Goal: Task Accomplishment & Management: Use online tool/utility

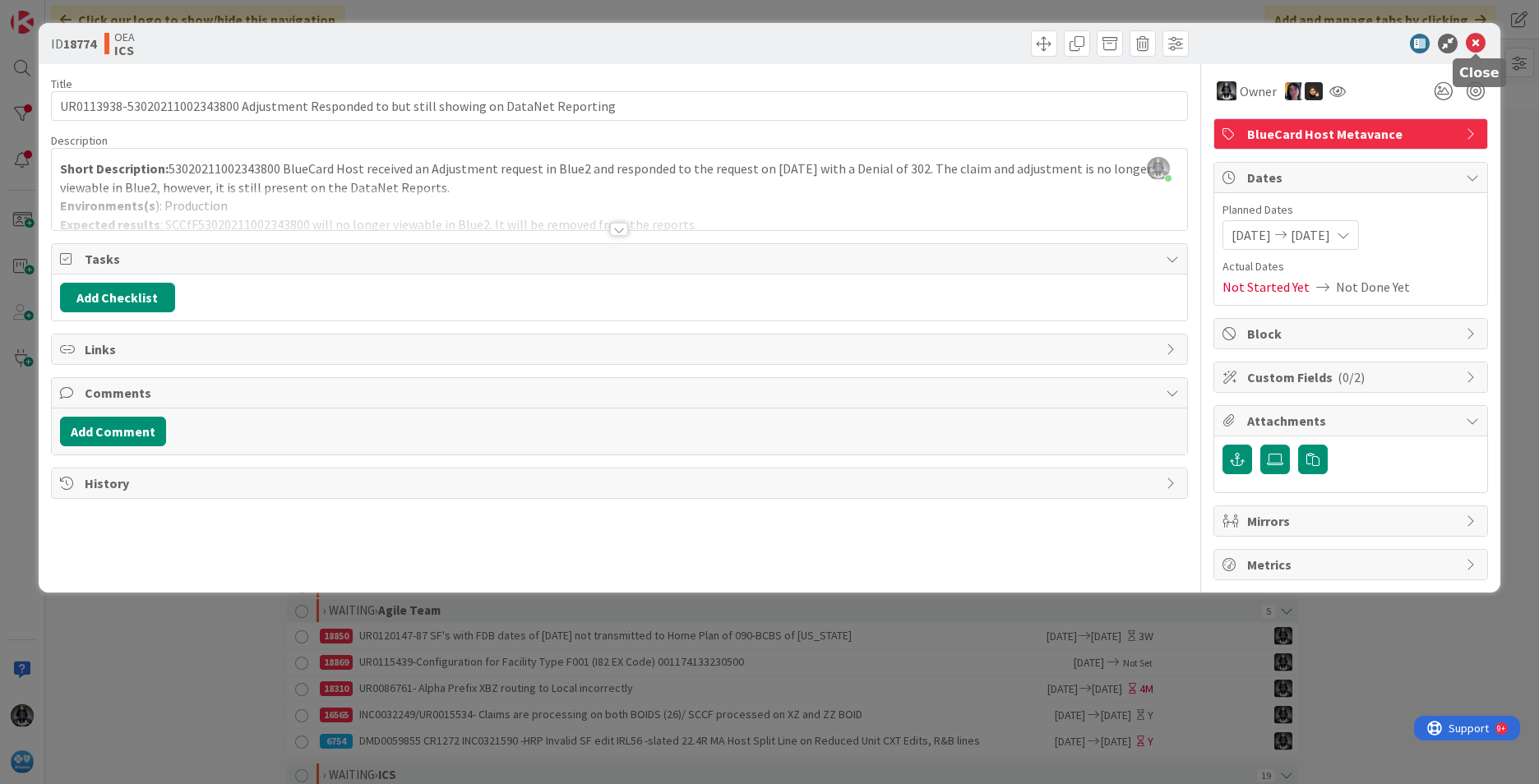
click at [1472, 43] on icon at bounding box center [1475, 43] width 20 height 20
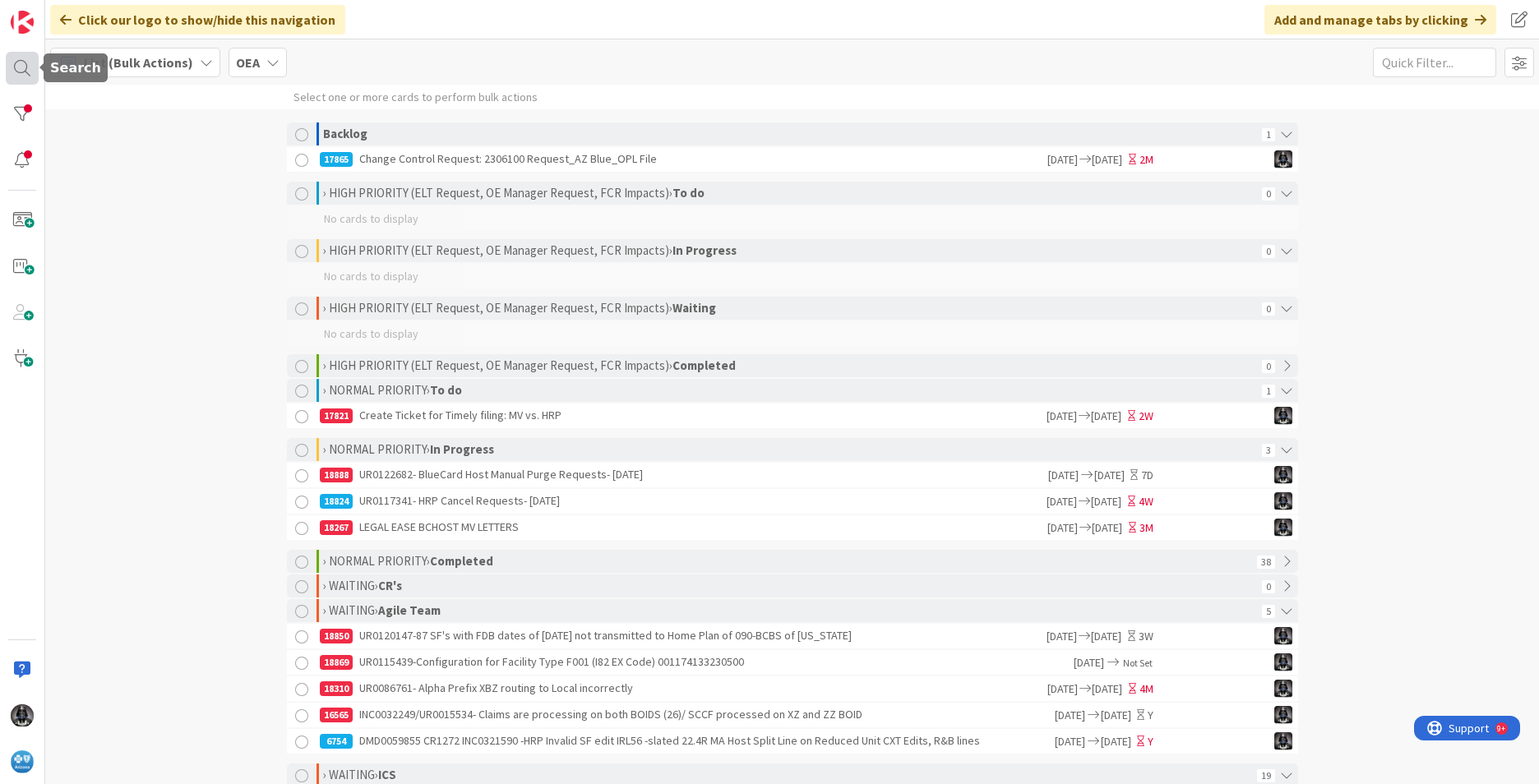
click at [19, 63] on div at bounding box center [22, 67] width 33 height 33
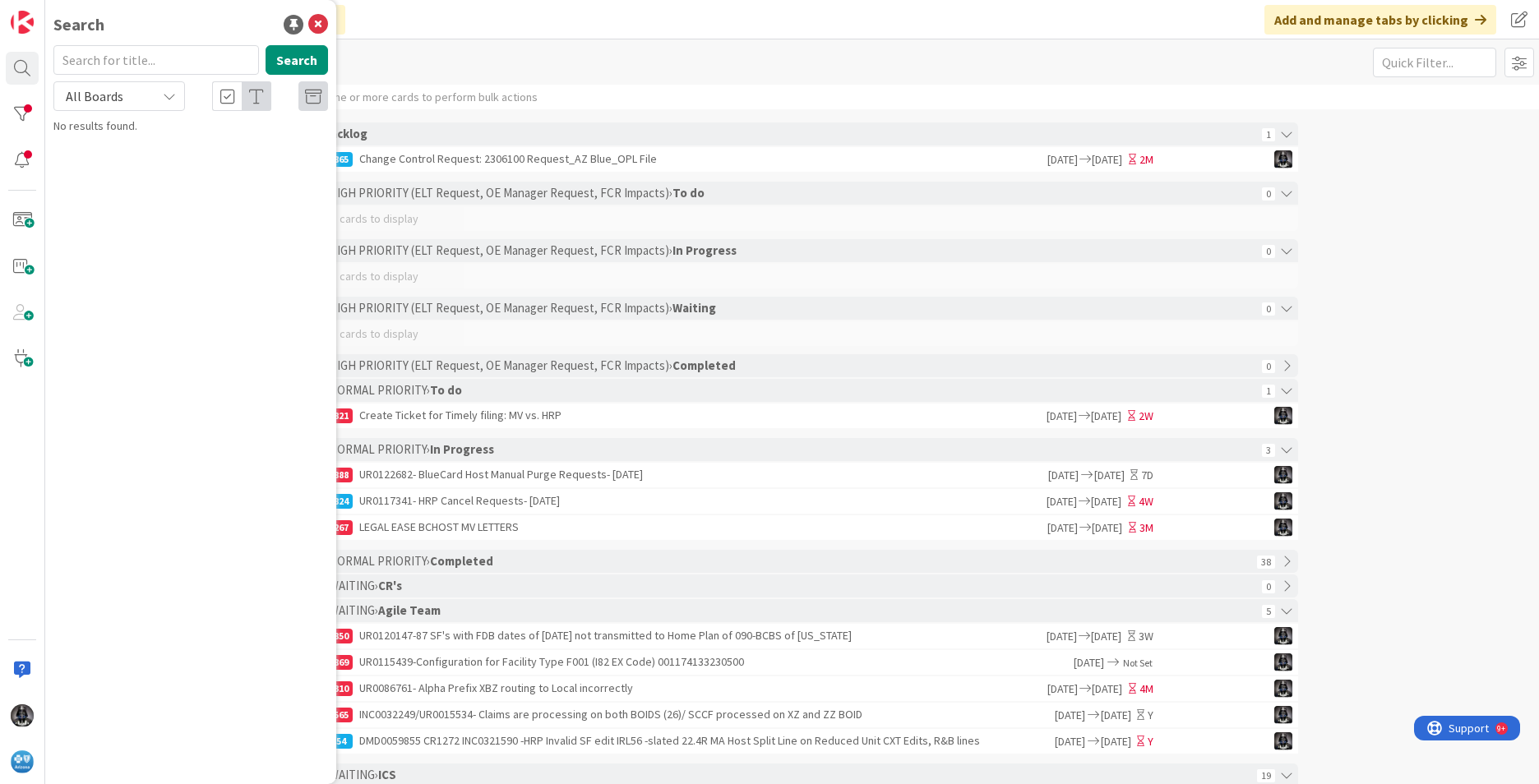
click at [91, 57] on input "text" at bounding box center [156, 60] width 206 height 30
type input "UR0109927"
click at [219, 153] on p "UR0109927 -2 claims both with Procedure Code 00402 have different allowed amoun…" at bounding box center [202, 162] width 252 height 51
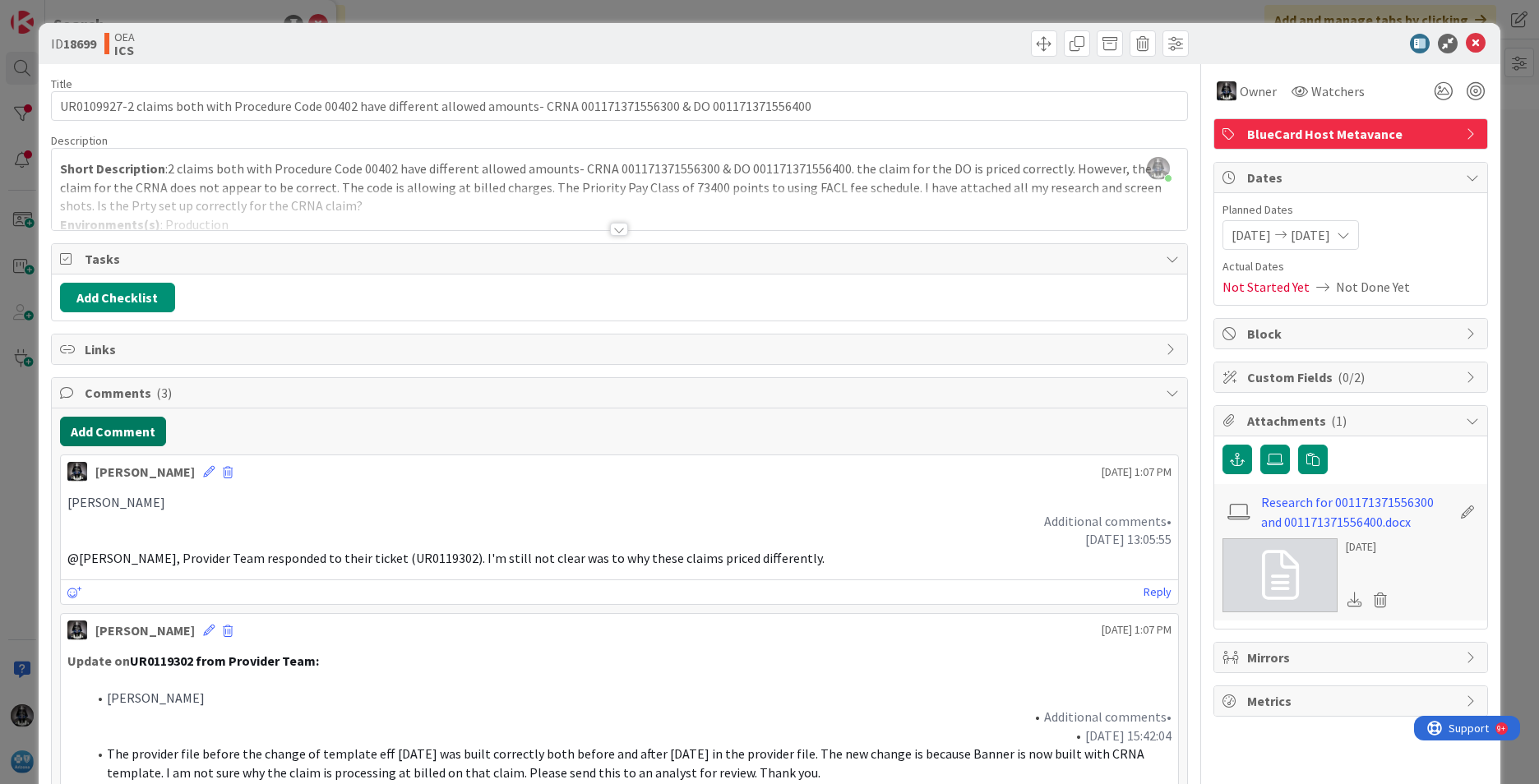
click at [111, 433] on button "Add Comment" at bounding box center [112, 431] width 106 height 30
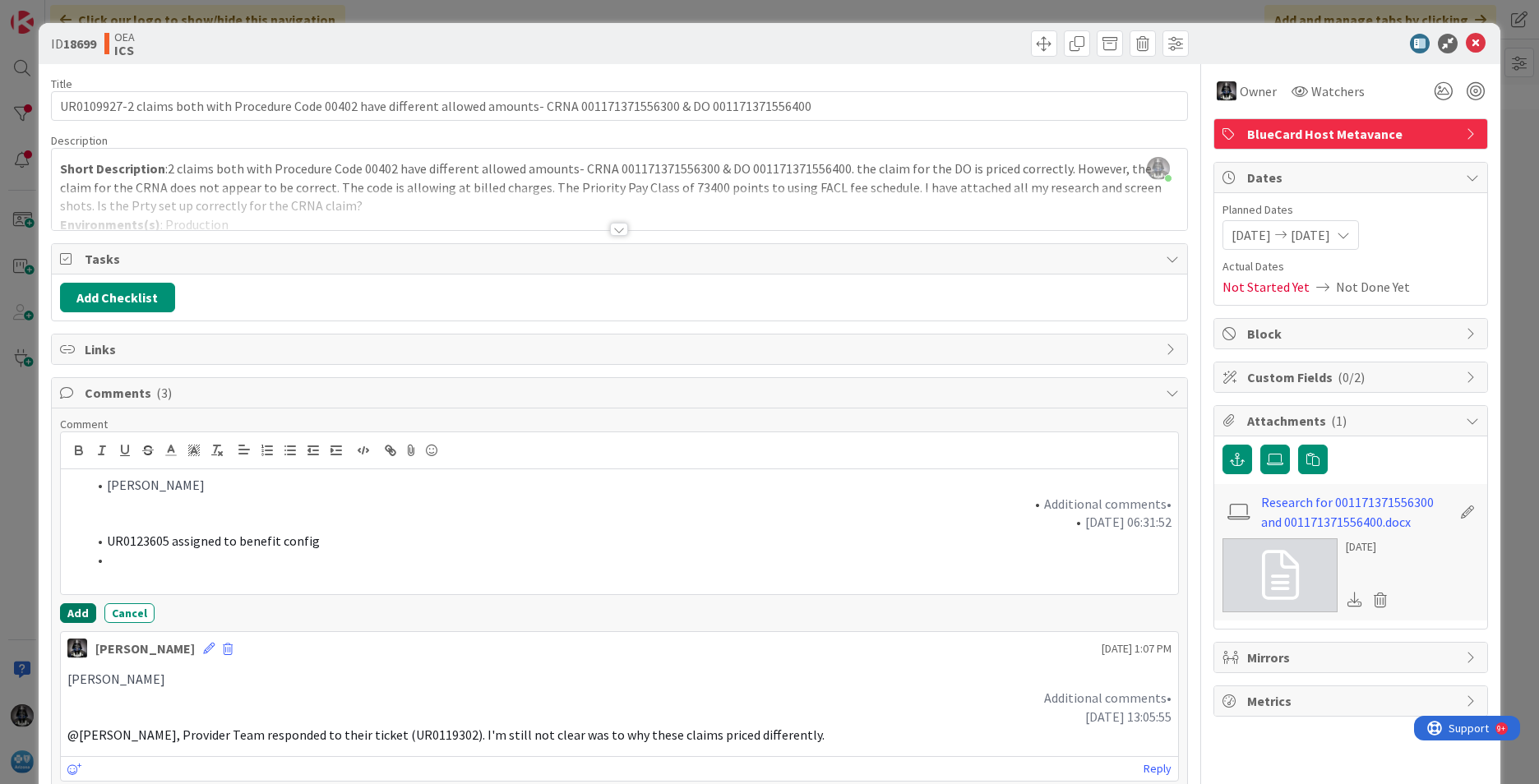
click at [72, 607] on button "Add" at bounding box center [78, 613] width 37 height 20
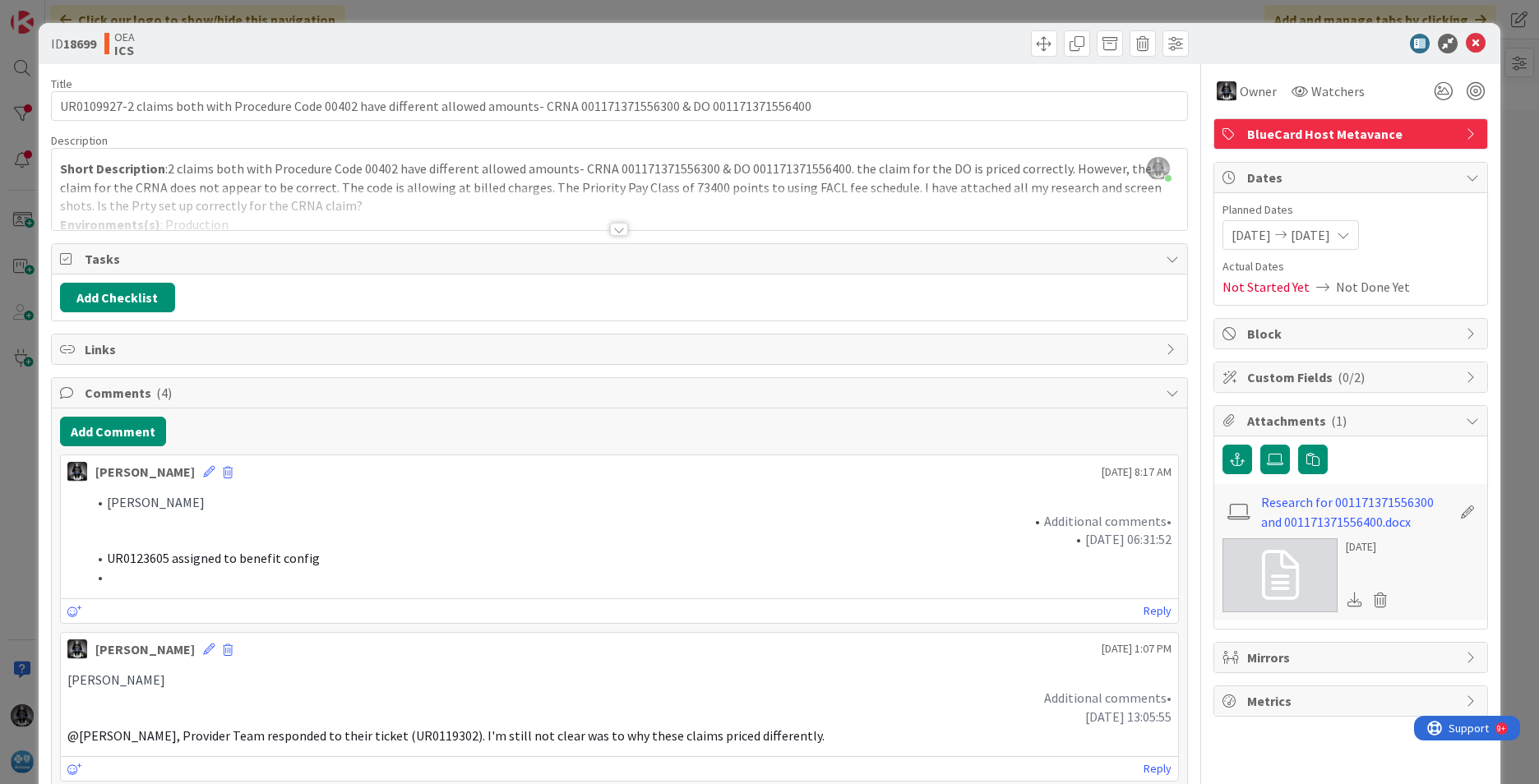
click at [146, 558] on span "UR0123605 assigned to benefit config" at bounding box center [213, 558] width 213 height 17
copy span "UR0123605"
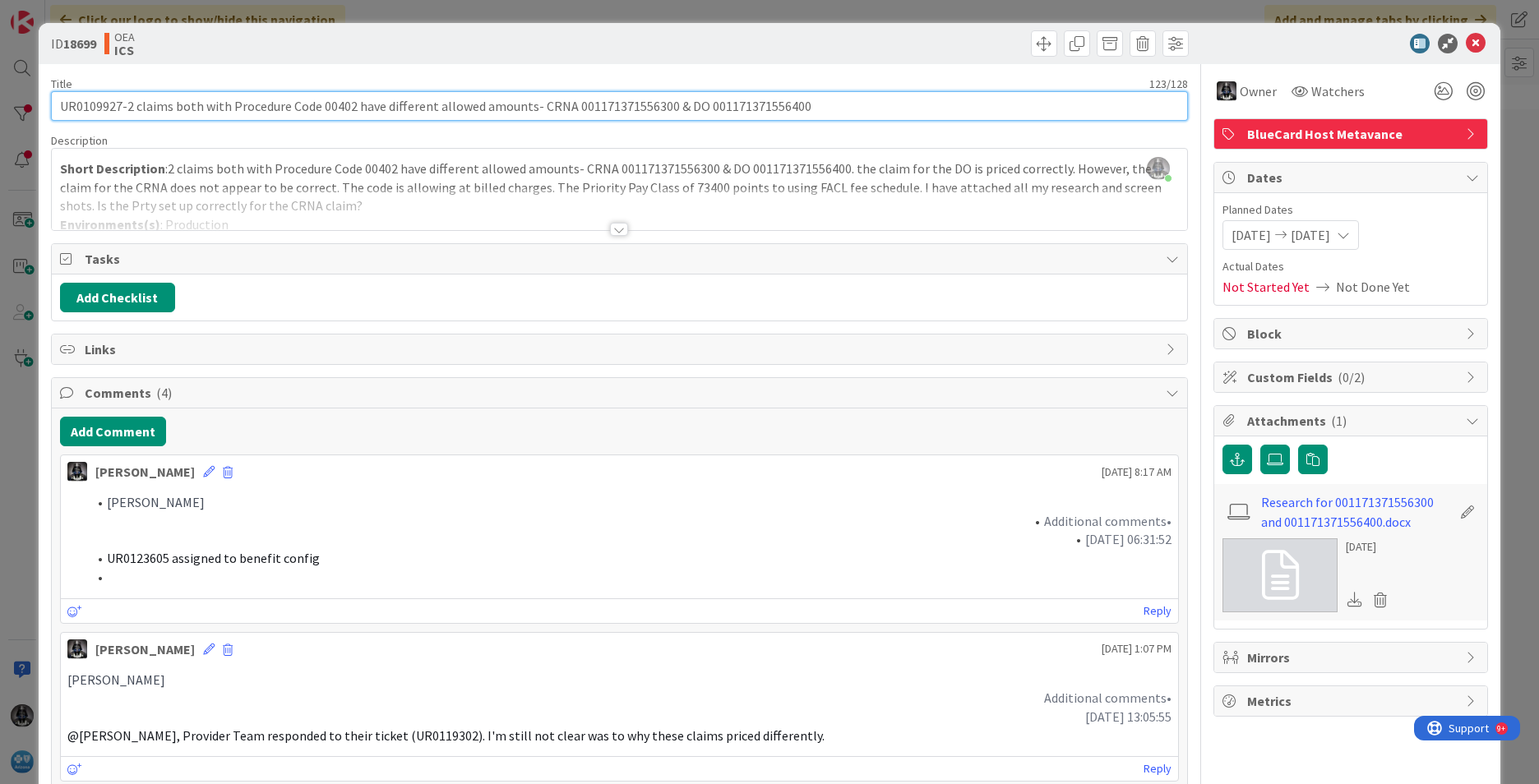
click at [121, 104] on input "UR0109927-2 claims both with Procedure Code 00402 have different allowed amount…" at bounding box center [619, 106] width 1136 height 30
paste input "UR01"
drag, startPoint x: 569, startPoint y: 108, endPoint x: 842, endPoint y: 97, distance: 273.2
click at [842, 97] on input "UR0109927/UR01-2 claims both with Procedure Code 00402 have different allowed a…" at bounding box center [619, 106] width 1136 height 30
click at [153, 104] on input "UR0109927/UR01-2 claims both with Procedure Code 00402 have different allowed a…" at bounding box center [619, 106] width 1136 height 30
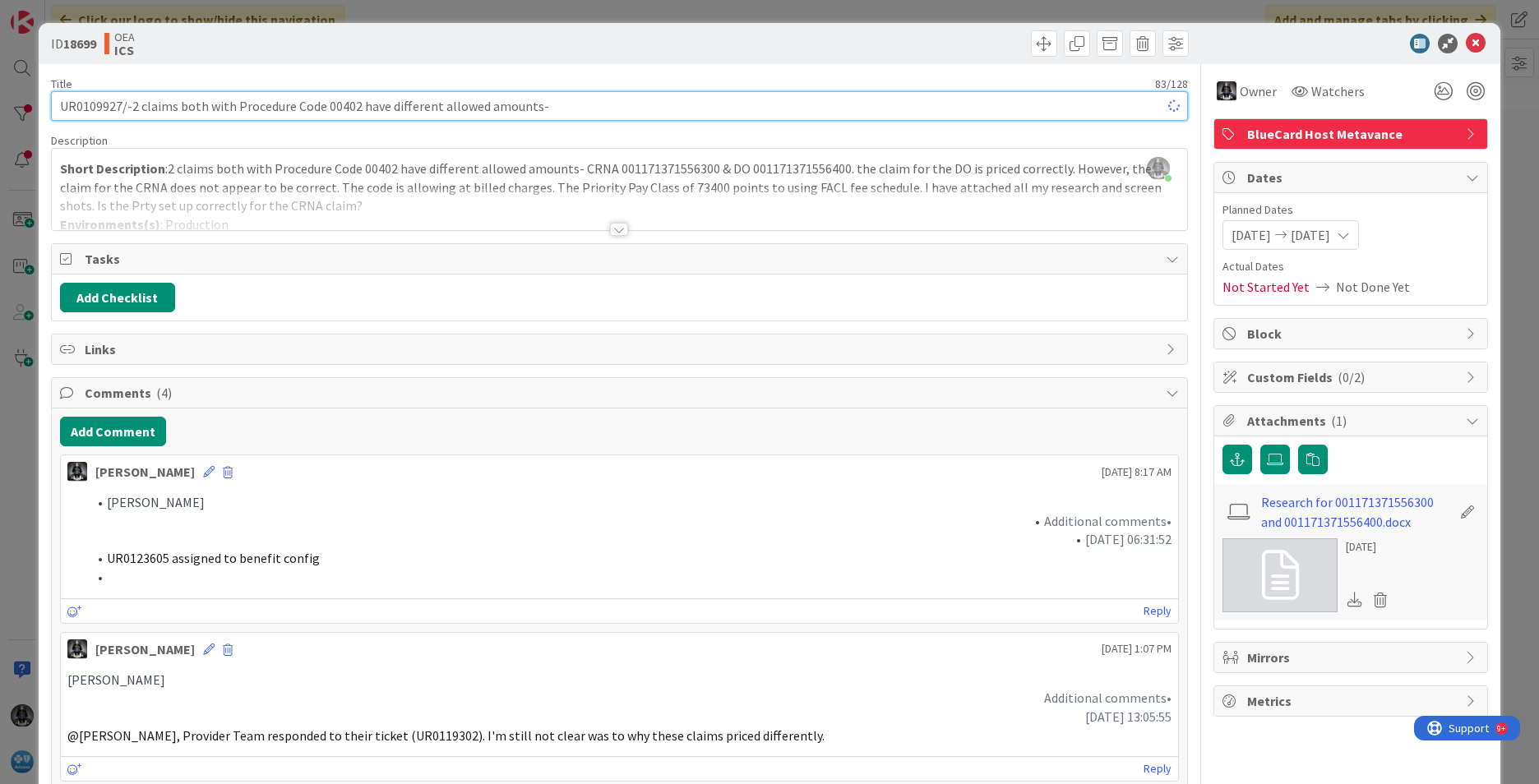
paste input "UR0123605"
type input "UR0109927/UR0123605 -2 claims both with Procedure Code 00402 have different all…"
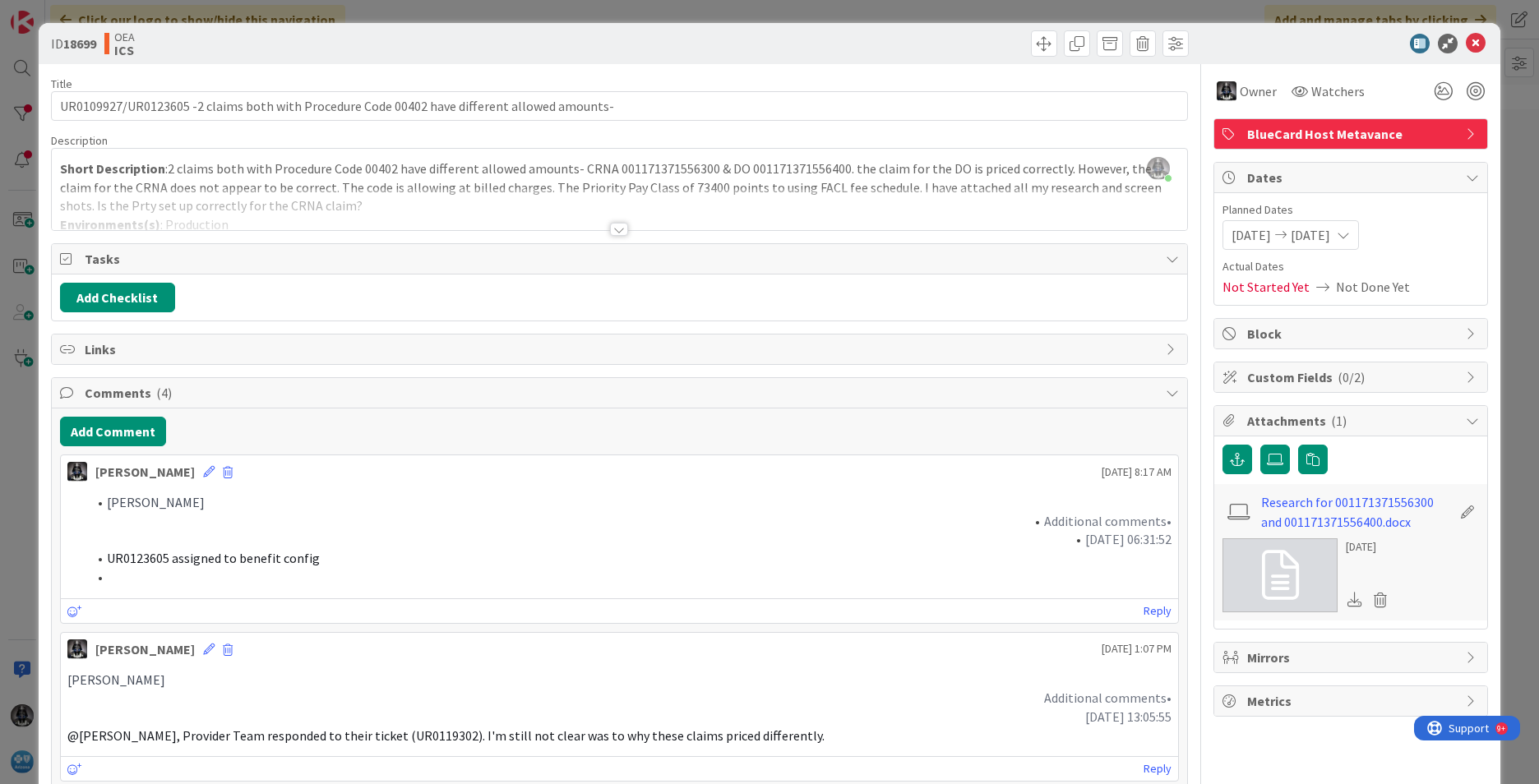
drag, startPoint x: 535, startPoint y: 500, endPoint x: 550, endPoint y: 501, distance: 15.0
click at [535, 500] on li "[PERSON_NAME]" at bounding box center [629, 502] width 1084 height 19
click at [1467, 36] on icon at bounding box center [1475, 43] width 20 height 20
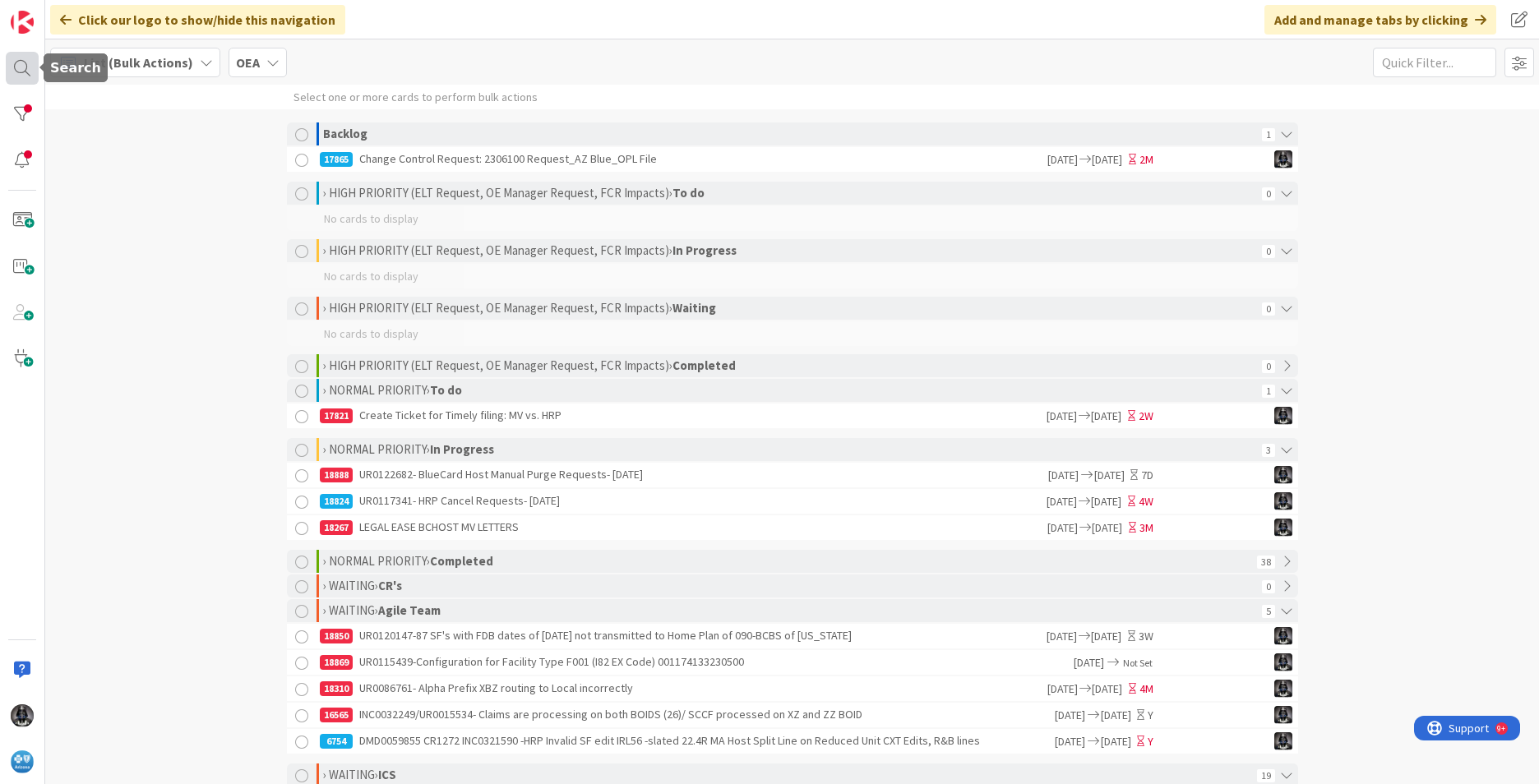
click at [15, 62] on div at bounding box center [22, 67] width 33 height 33
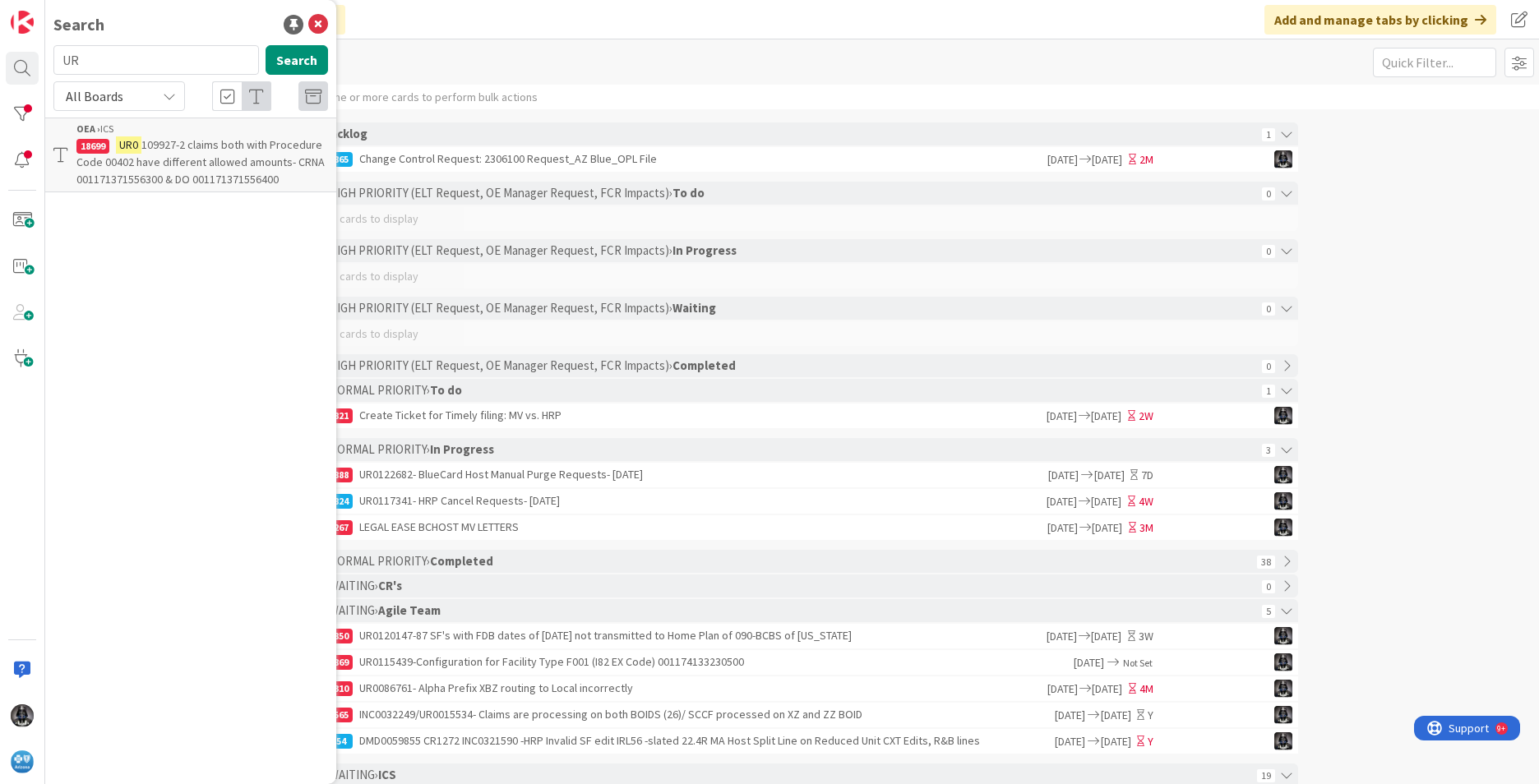
type input "U"
type input "UR0109999"
click at [154, 145] on mark "UR0109999" at bounding box center [146, 145] width 60 height 17
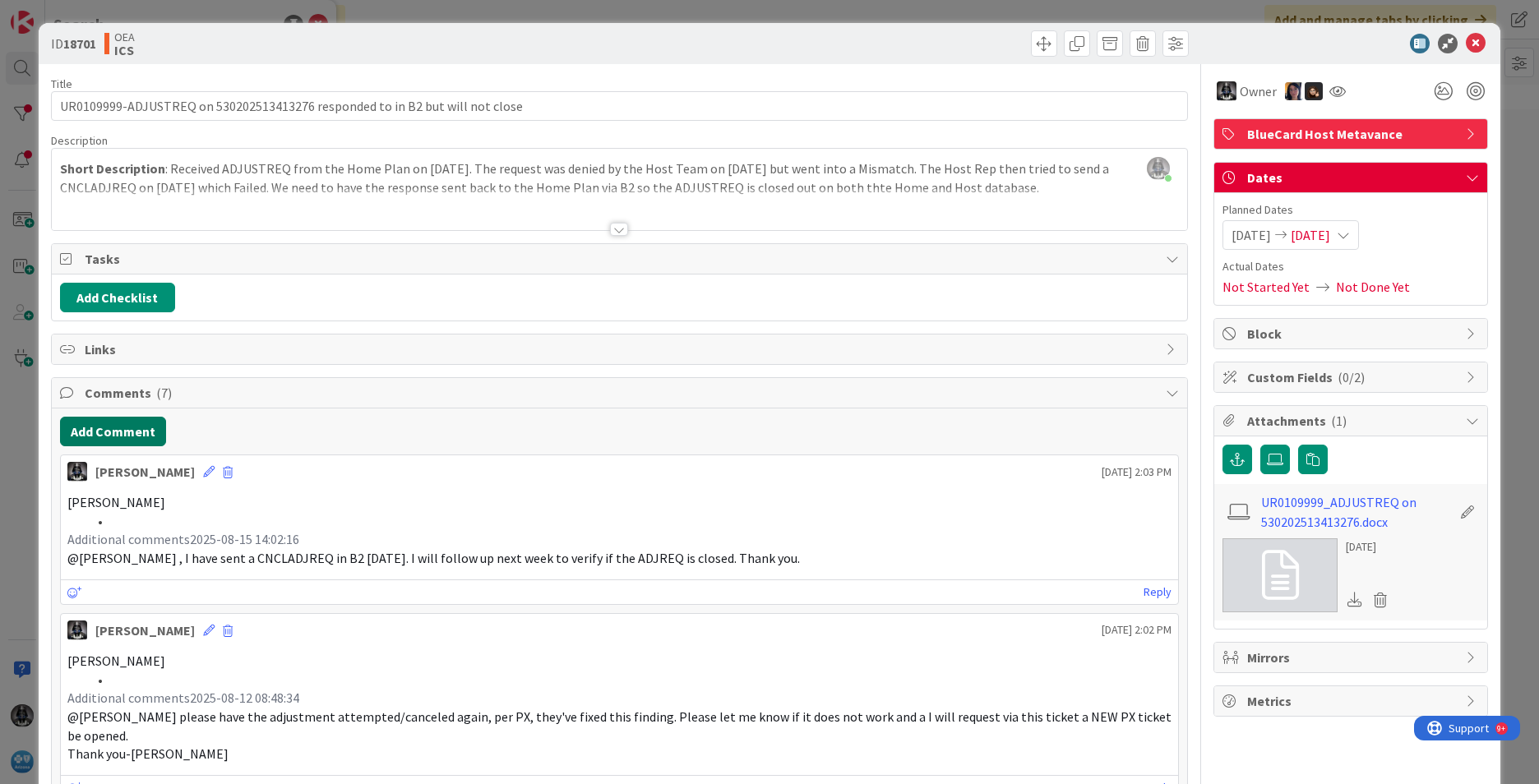
click at [89, 421] on button "Add Comment" at bounding box center [112, 431] width 106 height 30
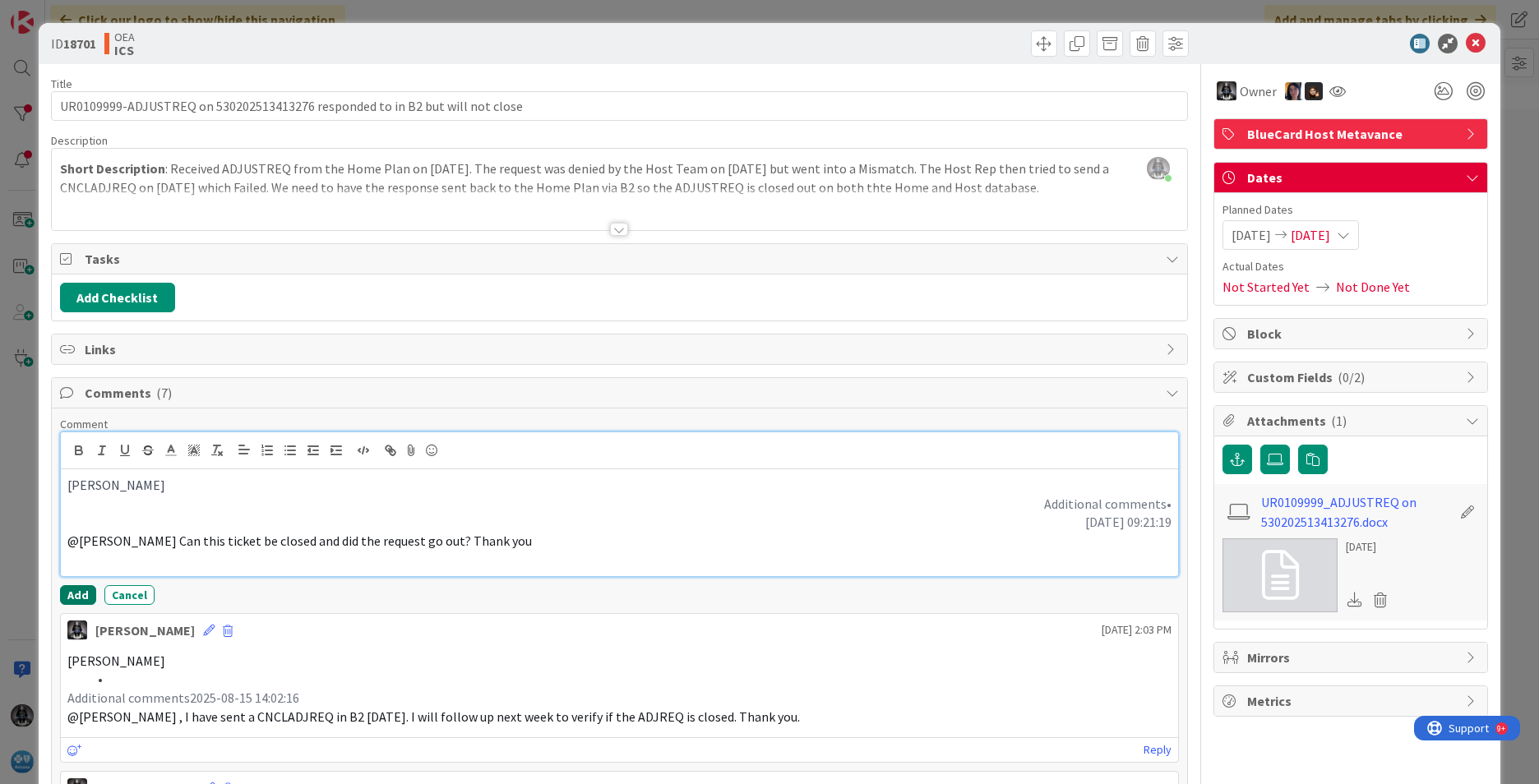
click at [81, 596] on button "Add" at bounding box center [78, 594] width 37 height 20
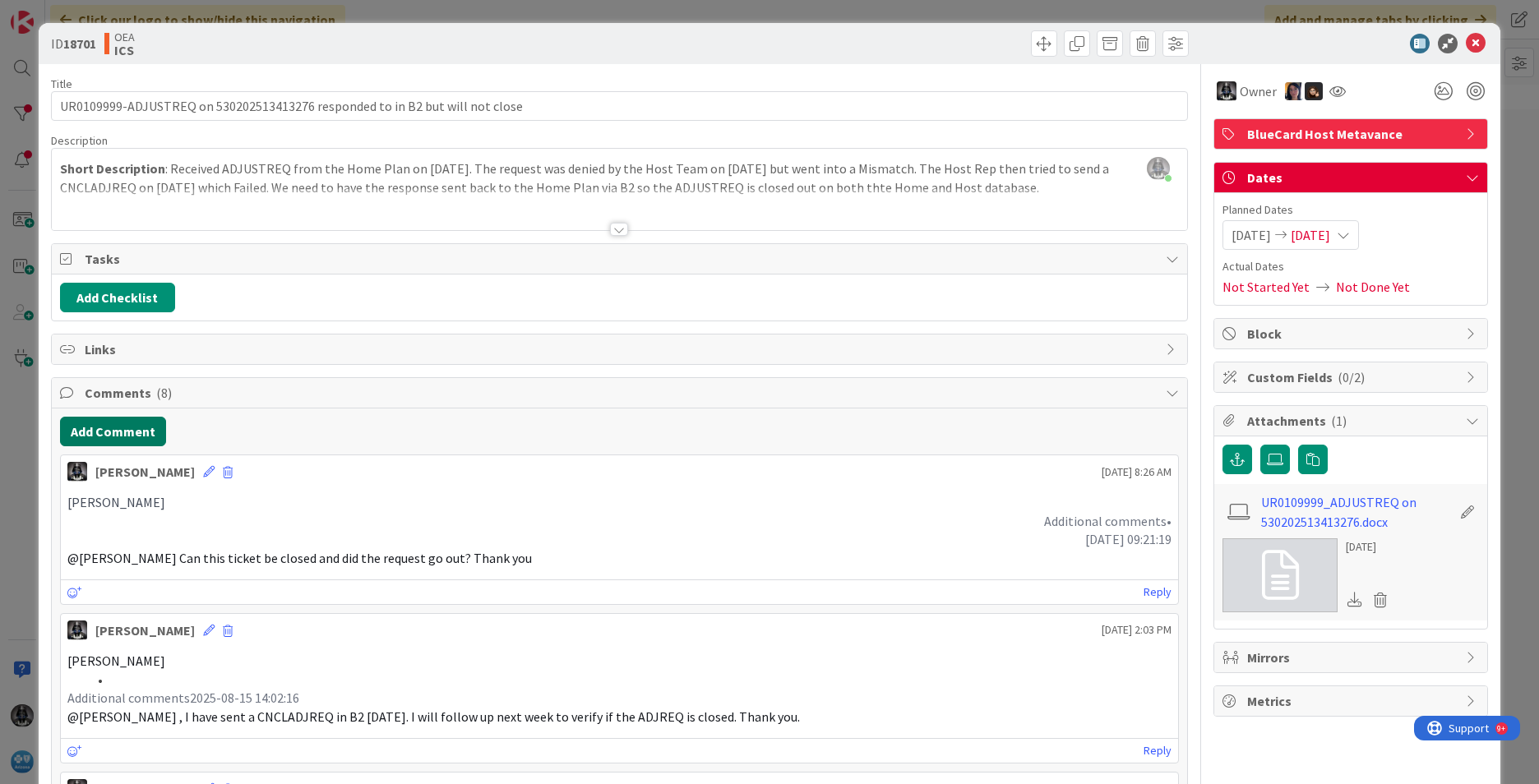
click at [103, 434] on button "Add Comment" at bounding box center [112, 431] width 106 height 30
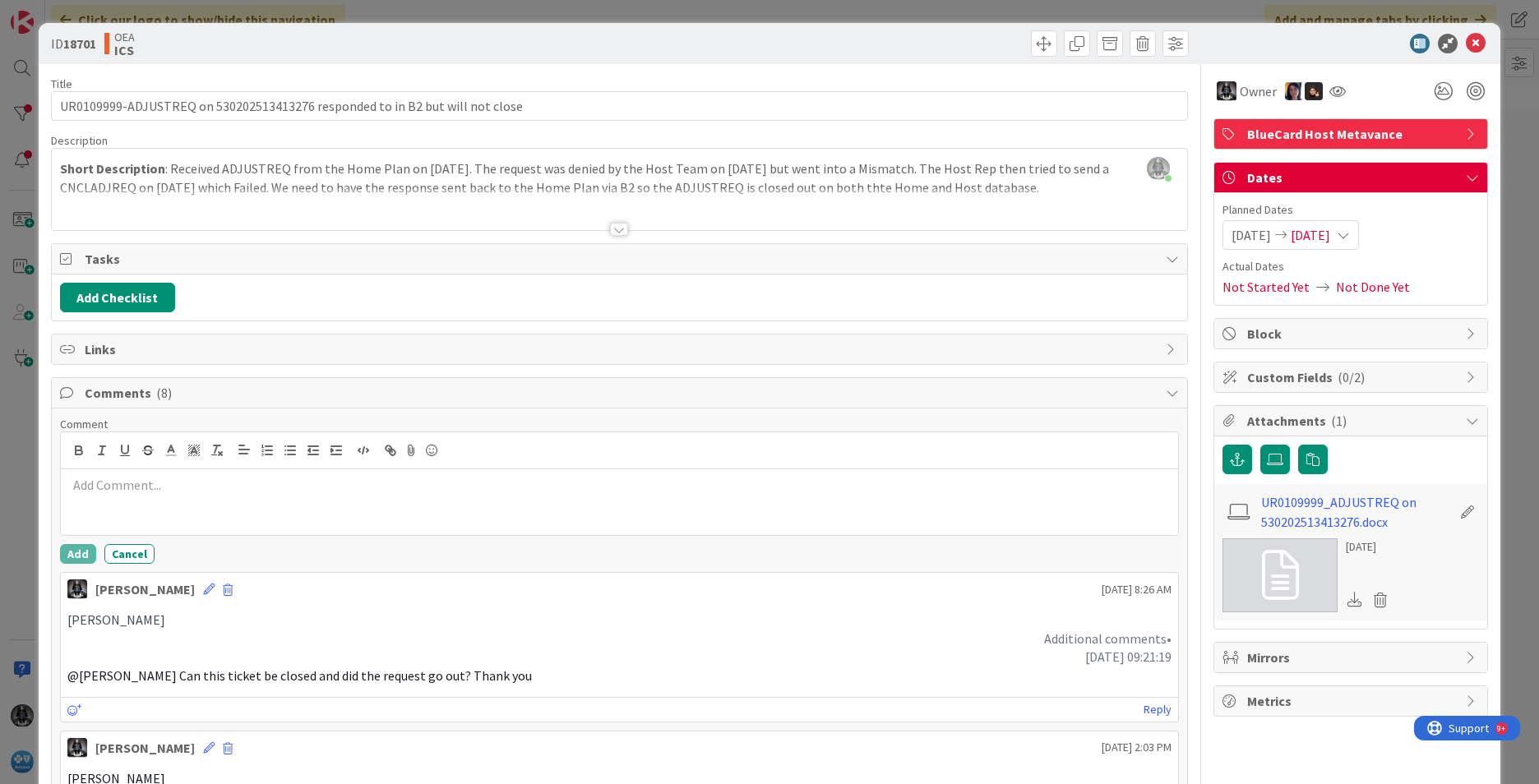
click at [107, 478] on p at bounding box center [619, 485] width 1104 height 19
drag, startPoint x: 118, startPoint y: 486, endPoint x: 57, endPoint y: 486, distance: 61.0
click at [72, 451] on icon "button" at bounding box center [79, 450] width 15 height 15
click at [76, 552] on button "Add" at bounding box center [78, 553] width 37 height 20
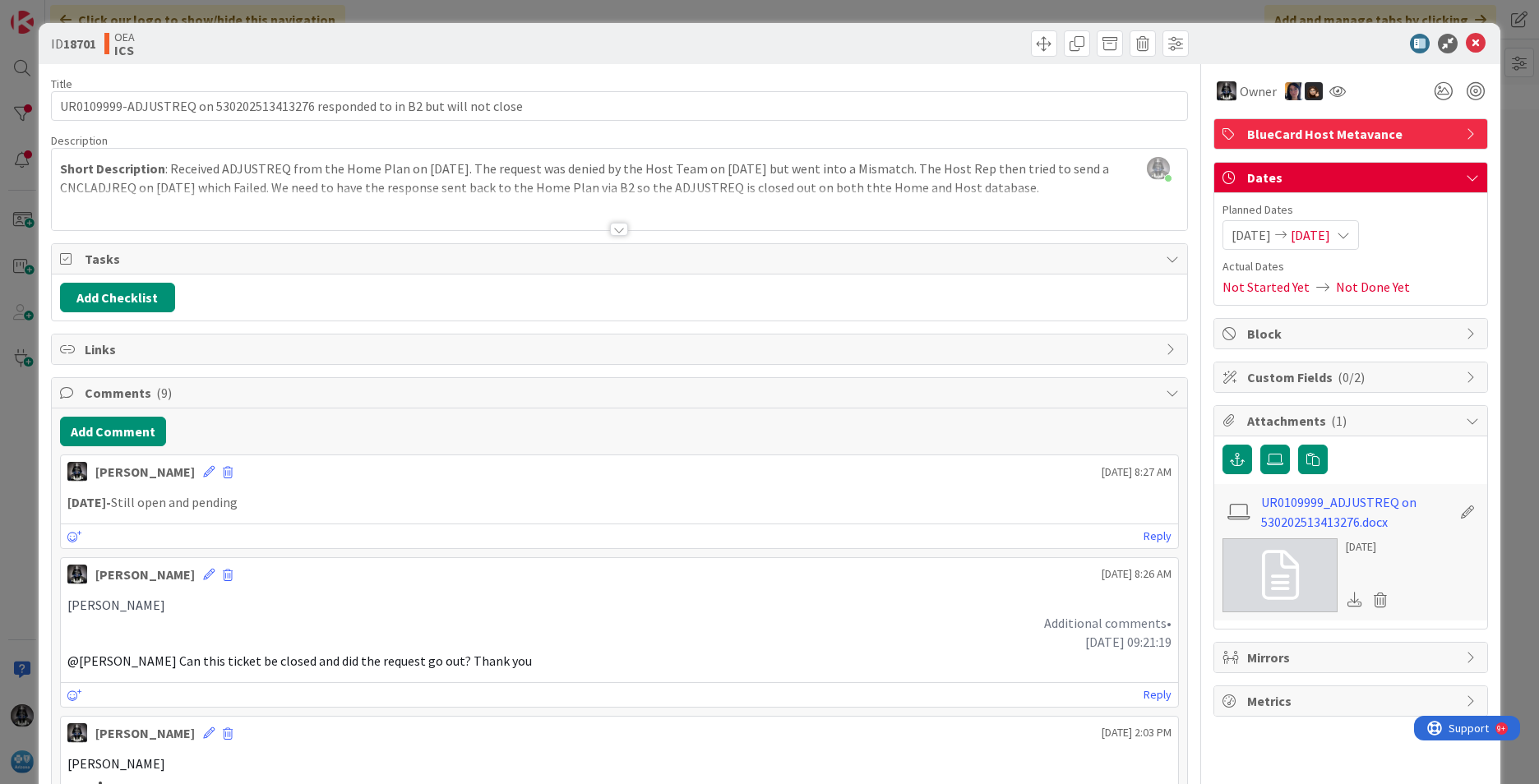
click at [1350, 228] on icon at bounding box center [1343, 235] width 13 height 13
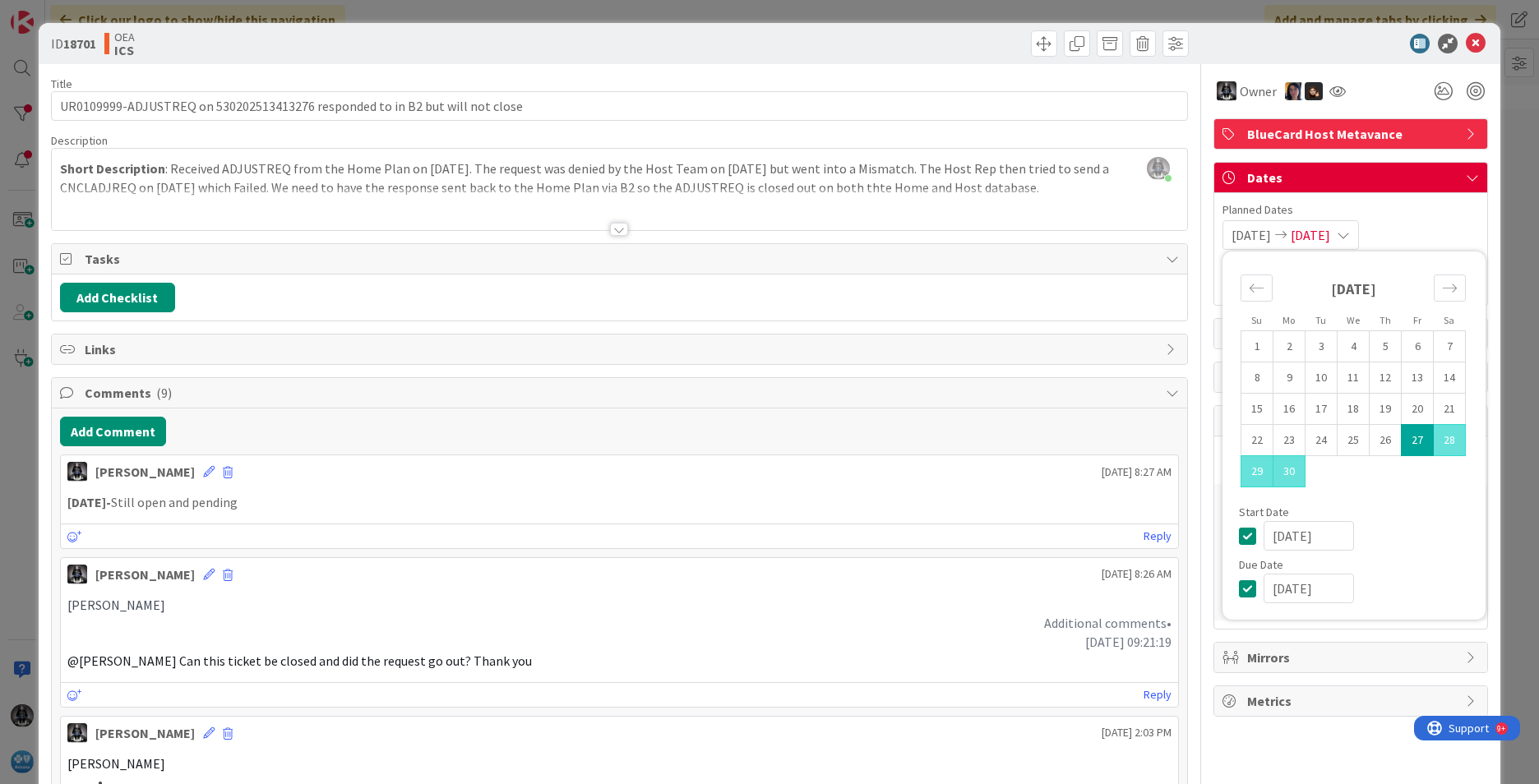
click at [1308, 589] on input "[DATE]" at bounding box center [1309, 588] width 91 height 30
drag, startPoint x: 1328, startPoint y: 589, endPoint x: 1253, endPoint y: 589, distance: 75.0
click at [1264, 589] on input "[DATE]" at bounding box center [1309, 588] width 91 height 30
click at [951, 646] on p "[DATE] 09:21:19" at bounding box center [619, 642] width 1104 height 19
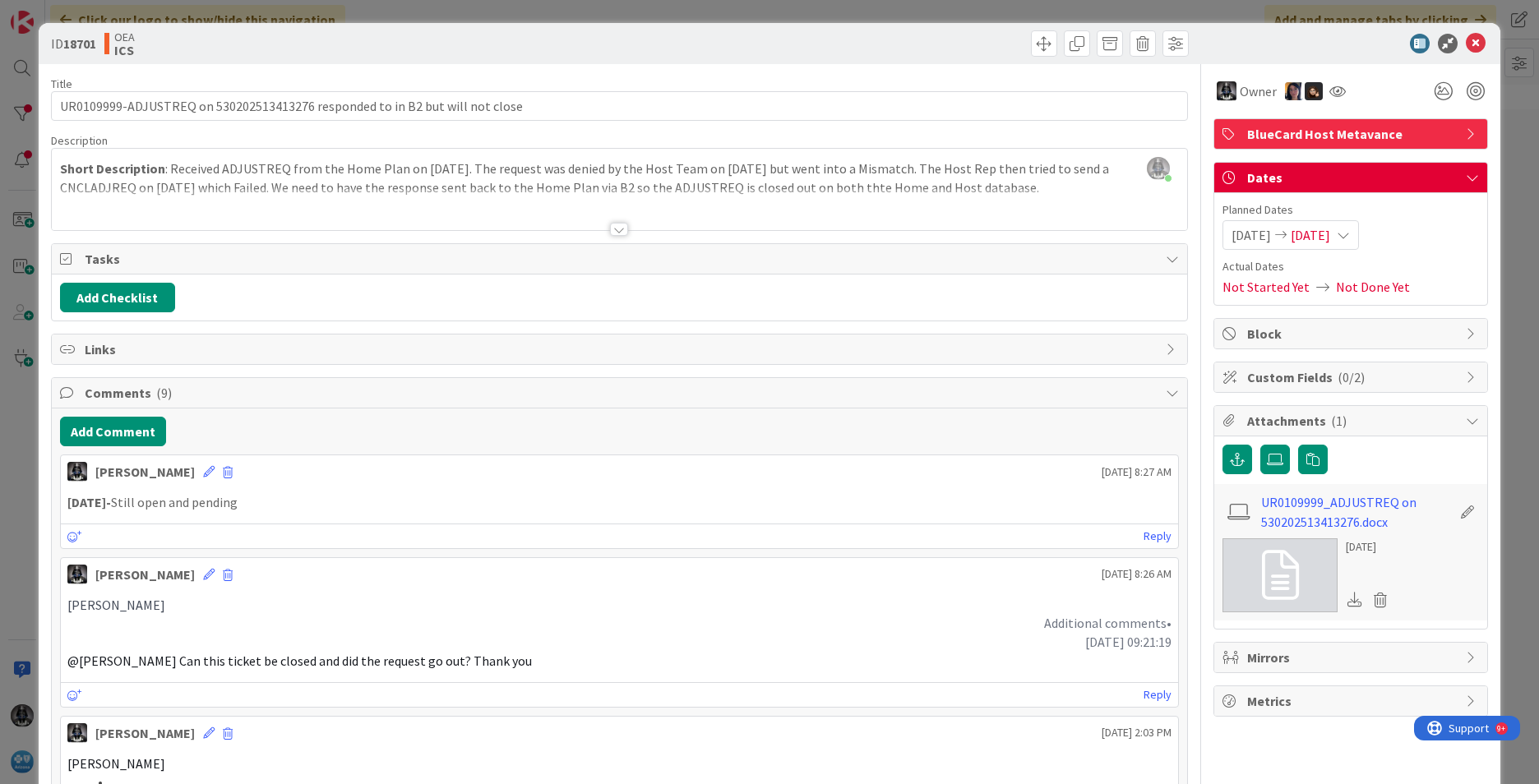
click at [1350, 232] on icon at bounding box center [1343, 235] width 13 height 13
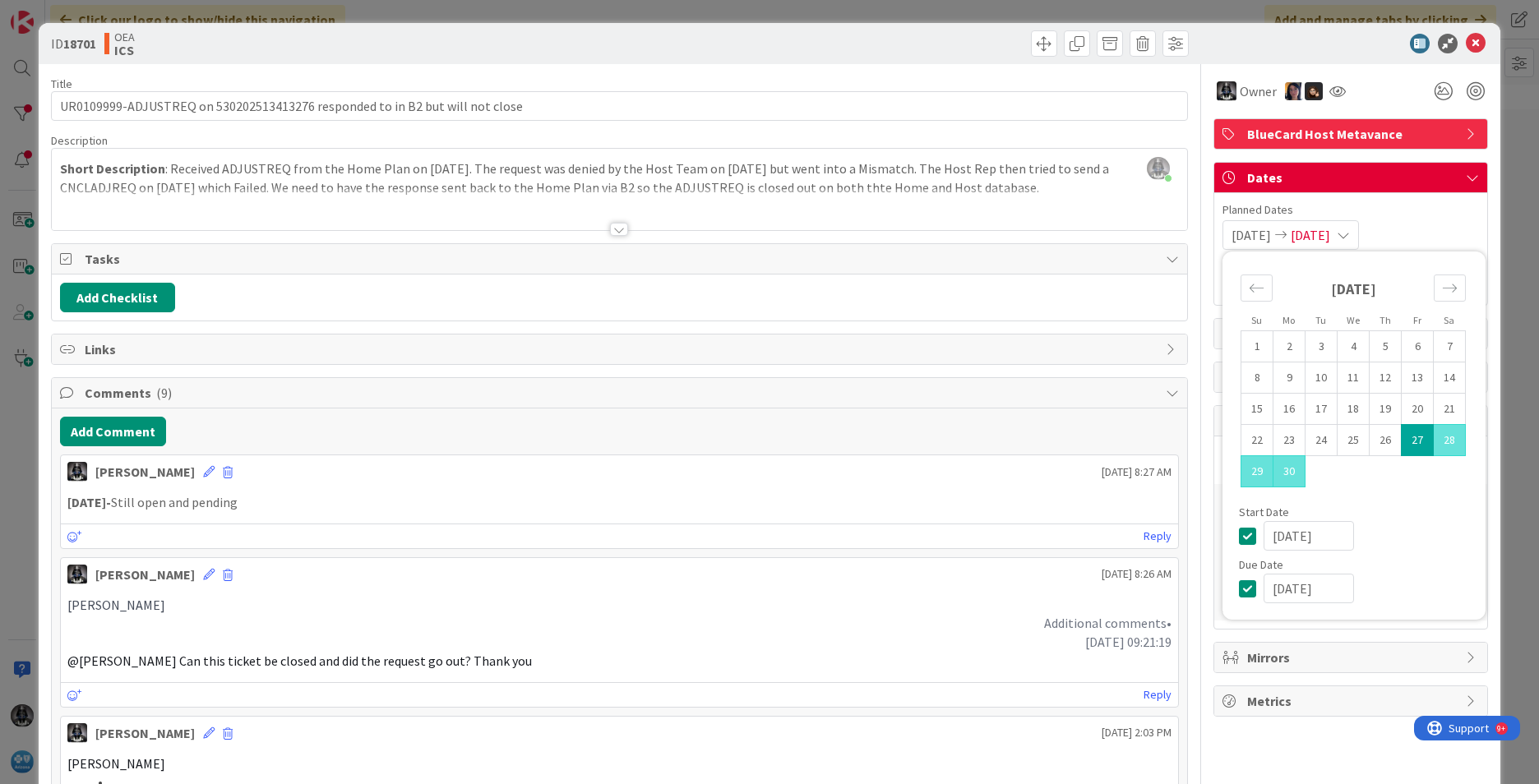
drag, startPoint x: 1331, startPoint y: 587, endPoint x: 1239, endPoint y: 592, distance: 92.1
click at [1239, 592] on div "[DATE]" at bounding box center [1354, 588] width 230 height 30
type input "[DATE]"
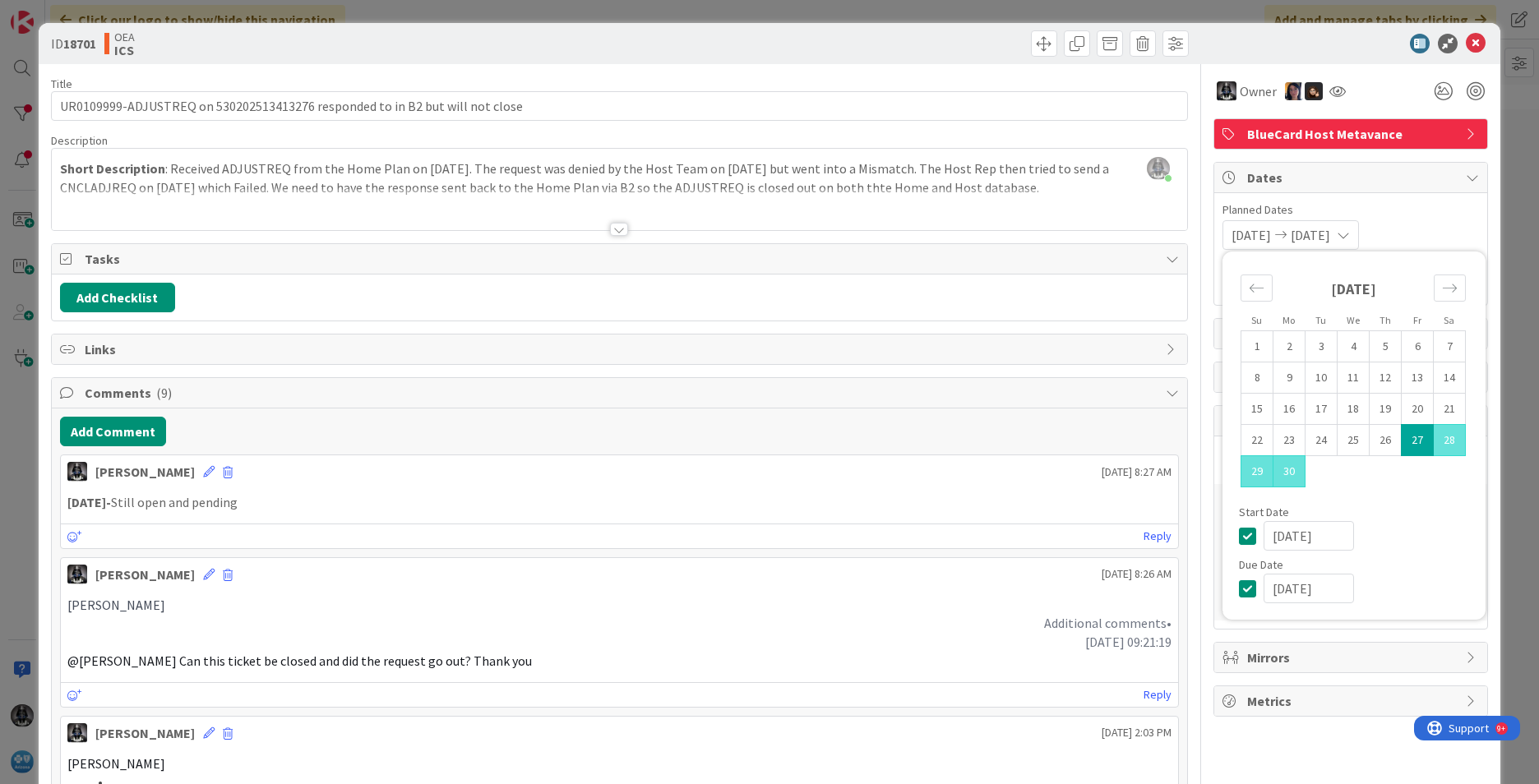
click at [1412, 582] on div "[DATE]" at bounding box center [1367, 588] width 206 height 30
click at [934, 507] on p "[DATE]- Still open and pending" at bounding box center [619, 502] width 1104 height 19
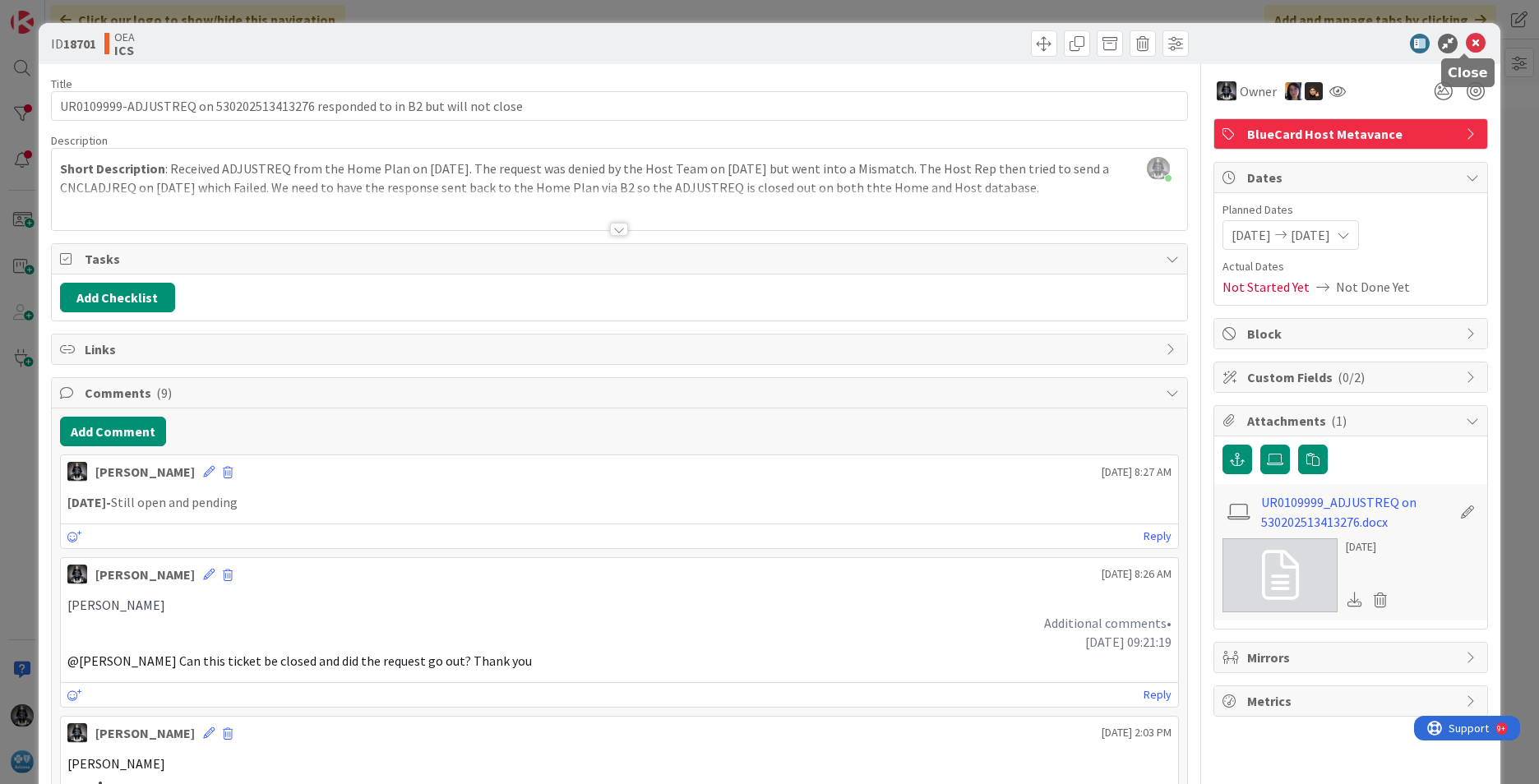
click at [1466, 45] on icon at bounding box center [1475, 43] width 20 height 20
